Goal: Task Accomplishment & Management: Complete application form

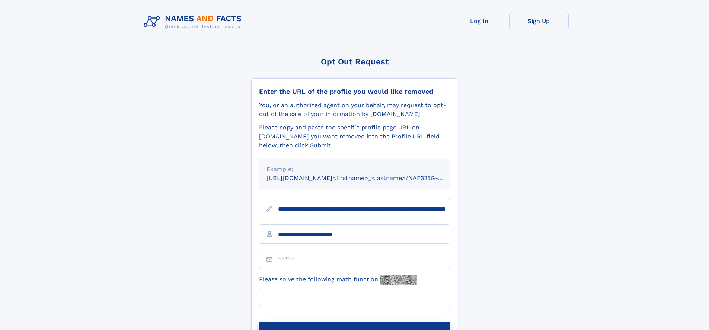
type input "**********"
type input "**"
click at [354, 322] on button "Submit Opt Out Request" at bounding box center [354, 334] width 191 height 24
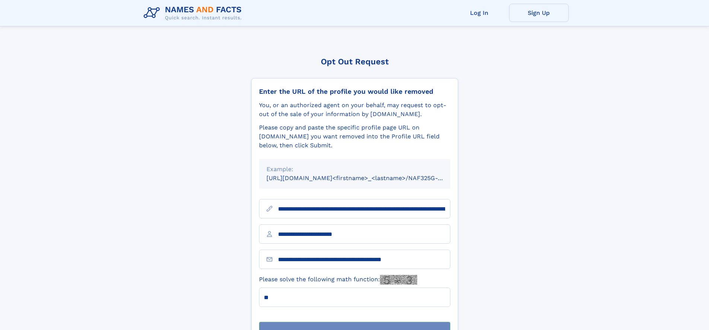
scroll to position [24, 0]
